Goal: Task Accomplishment & Management: Use online tool/utility

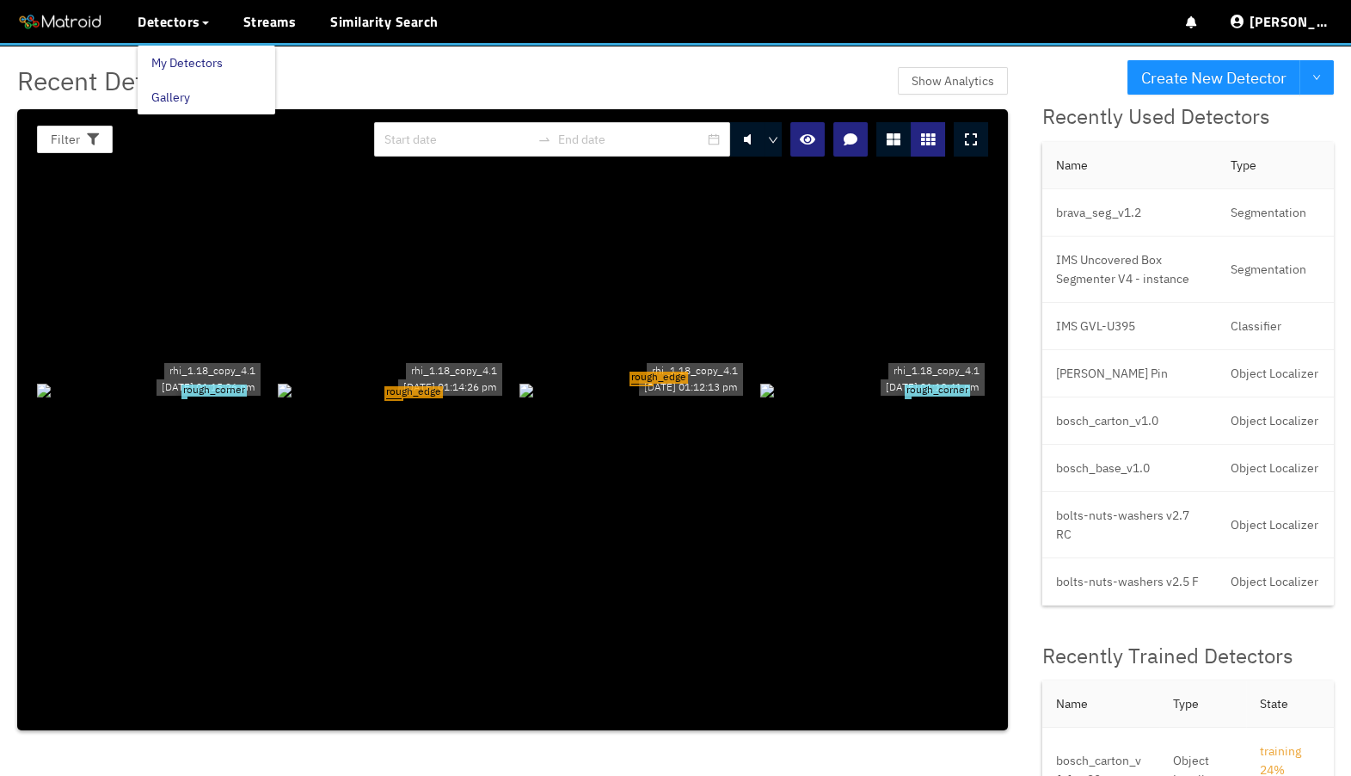
click at [188, 55] on link "My Detectors" at bounding box center [186, 63] width 71 height 34
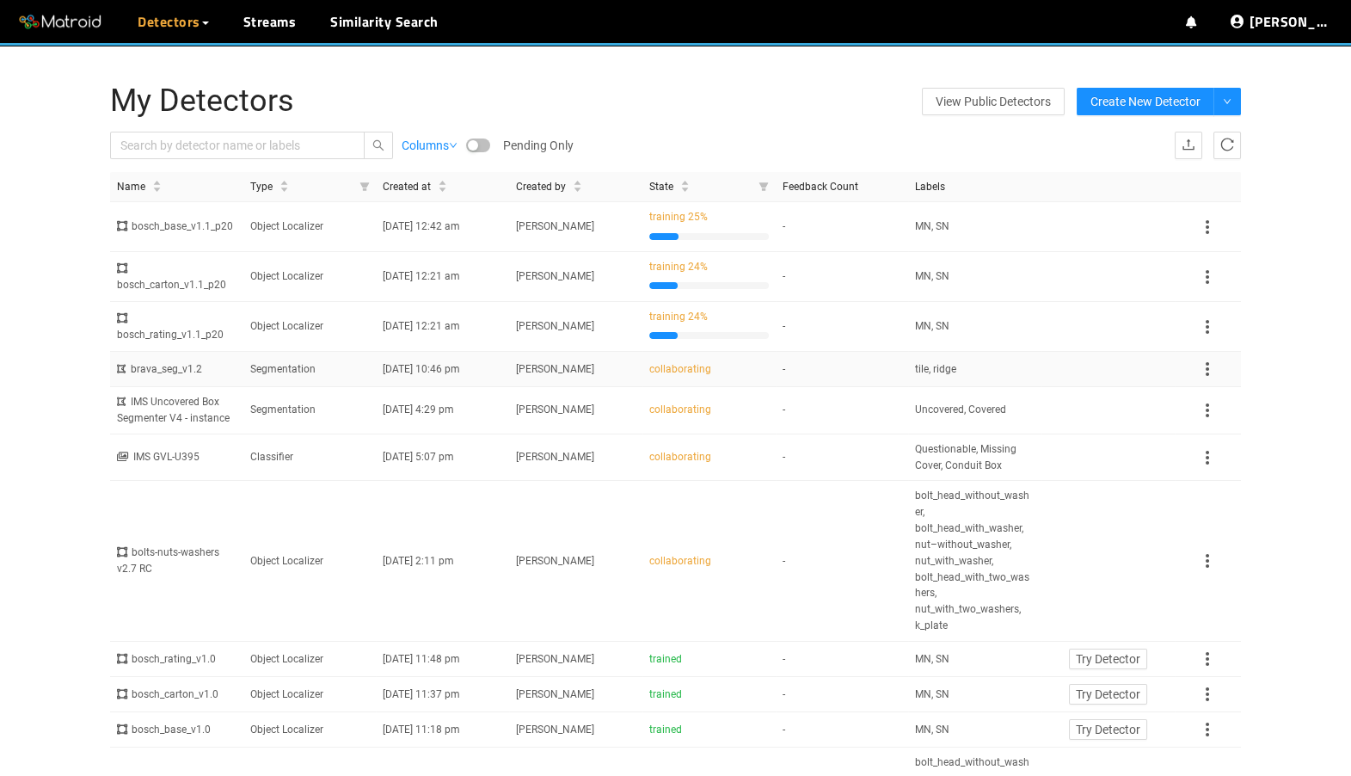
click at [233, 387] on td "brava_seg_v1.2" at bounding box center [176, 369] width 133 height 35
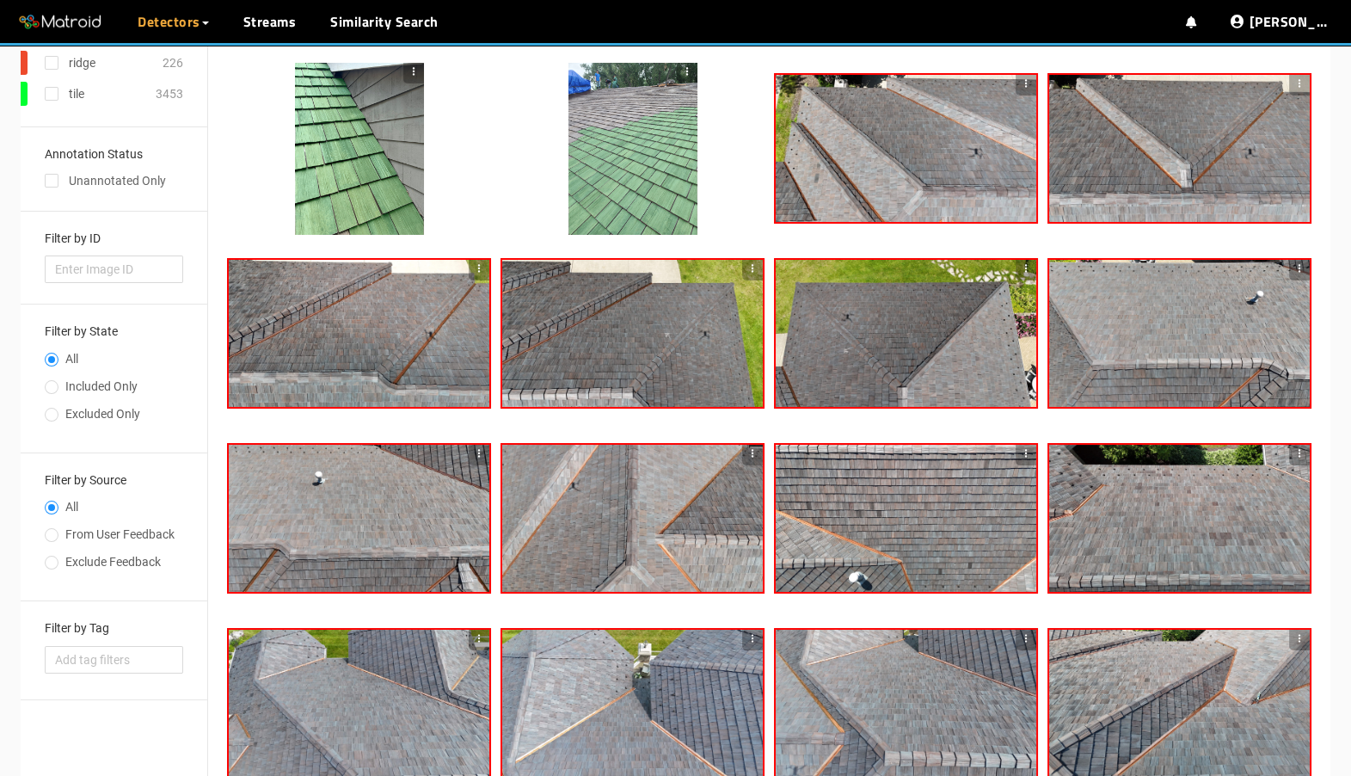
scroll to position [76, 0]
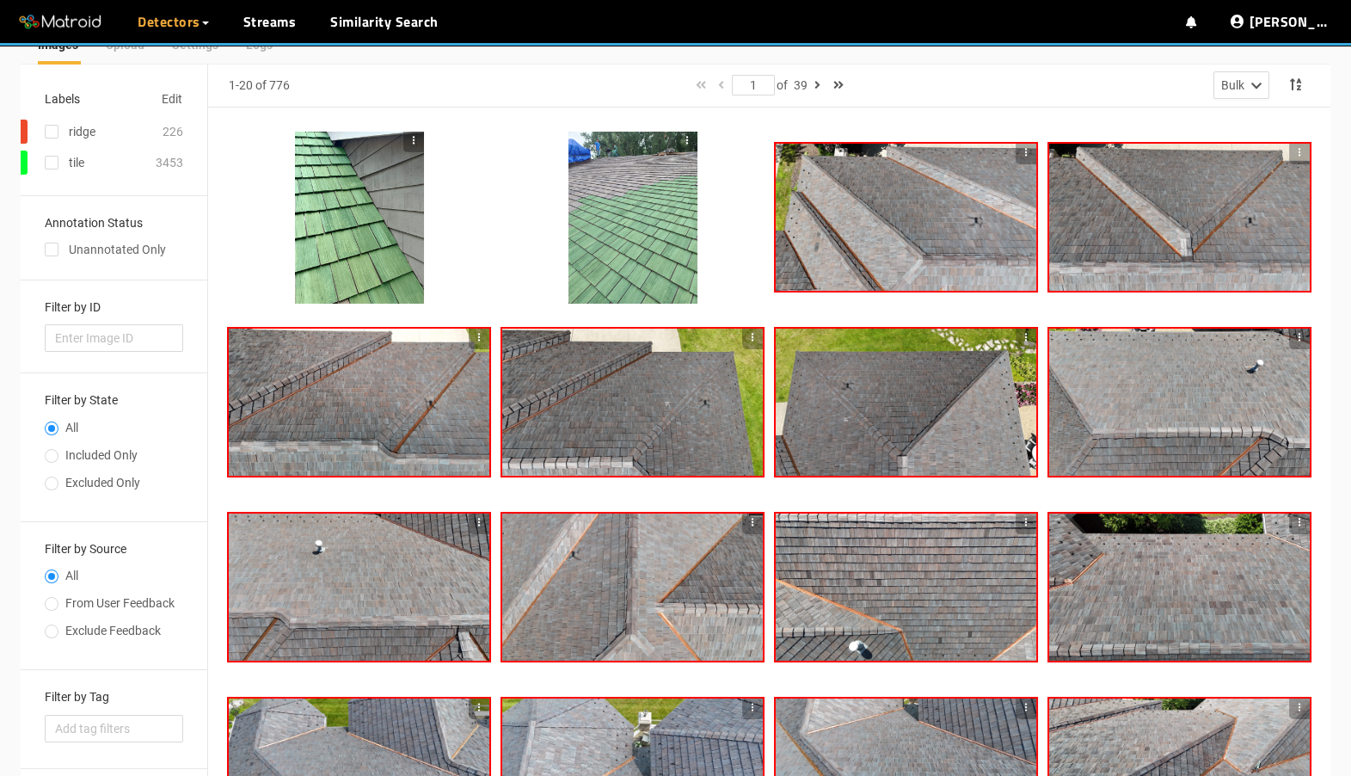
click at [101, 448] on span "Included Only" at bounding box center [101, 455] width 86 height 14
click at [58, 452] on input "Included Only" at bounding box center [52, 457] width 14 height 10
radio input "true"
radio input "false"
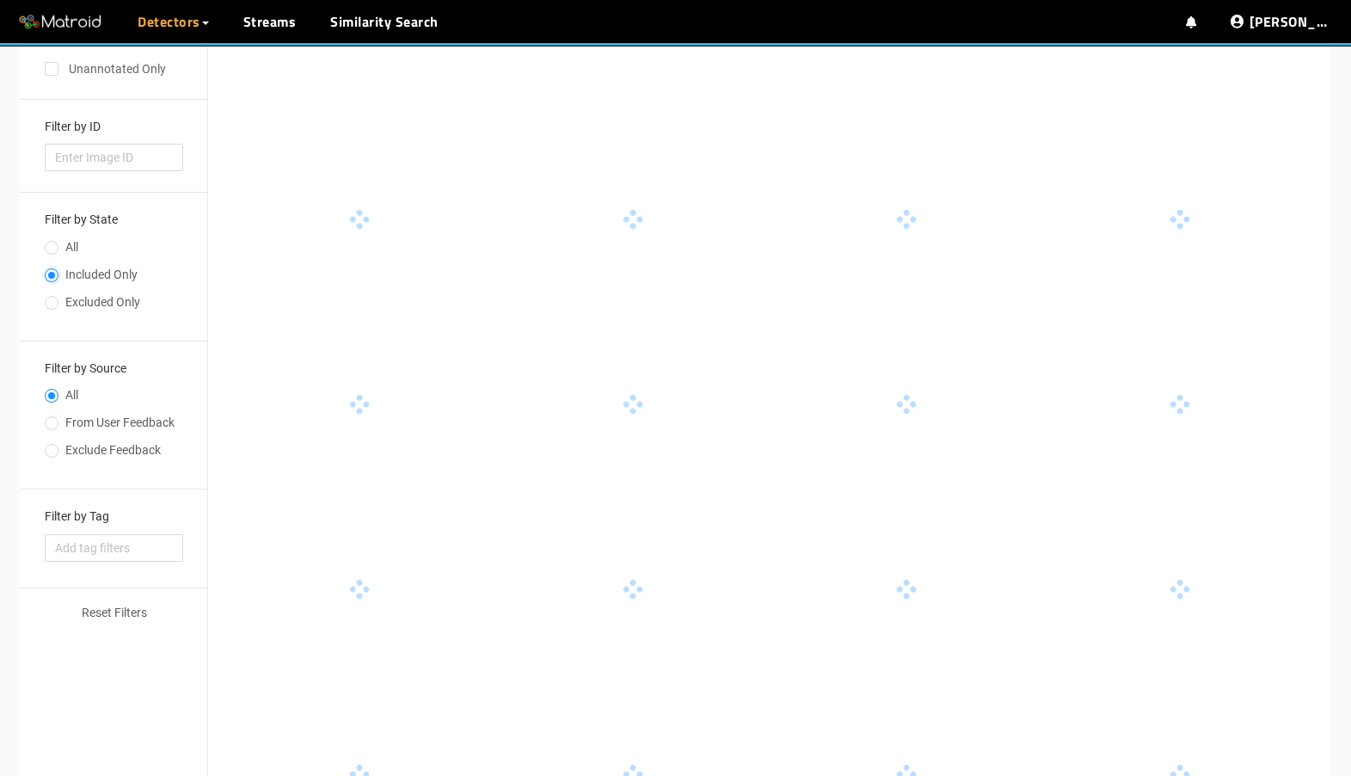
scroll to position [362, 0]
